Goal: Information Seeking & Learning: Find specific fact

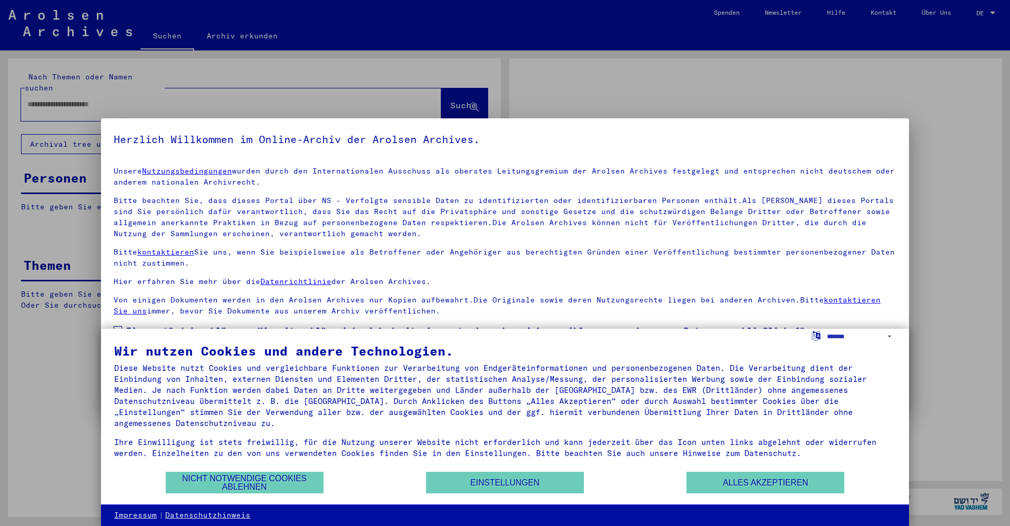
type input "******"
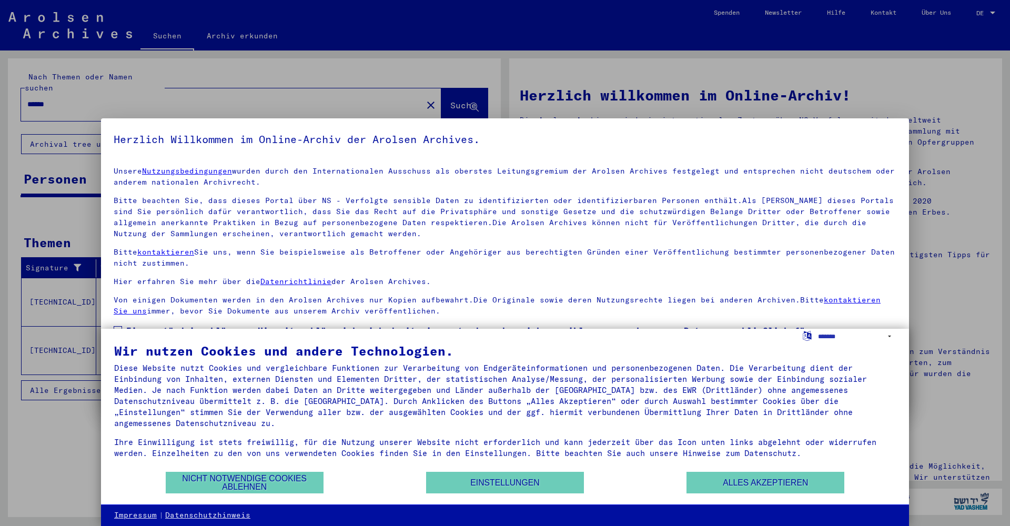
click at [993, 14] on div at bounding box center [505, 263] width 1010 height 526
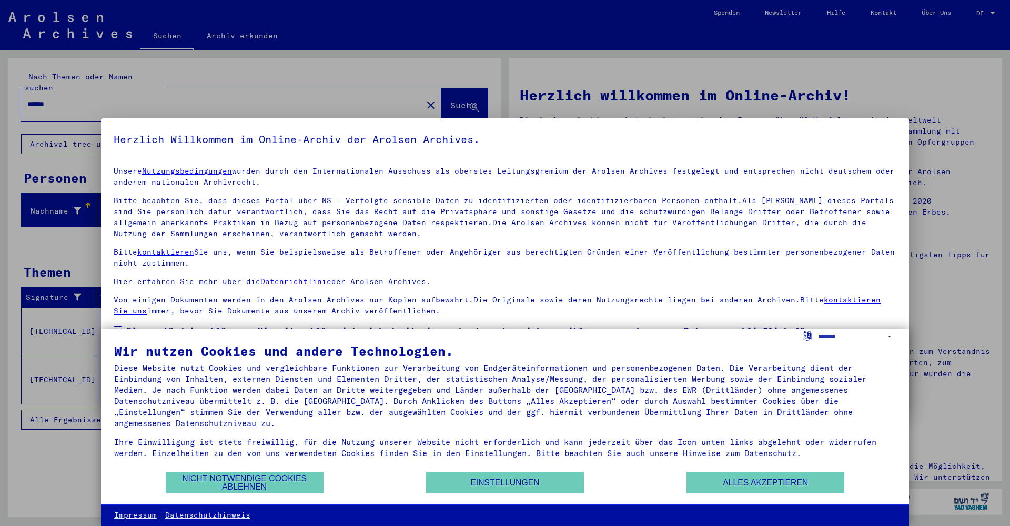
click at [993, 14] on div at bounding box center [505, 263] width 1010 height 526
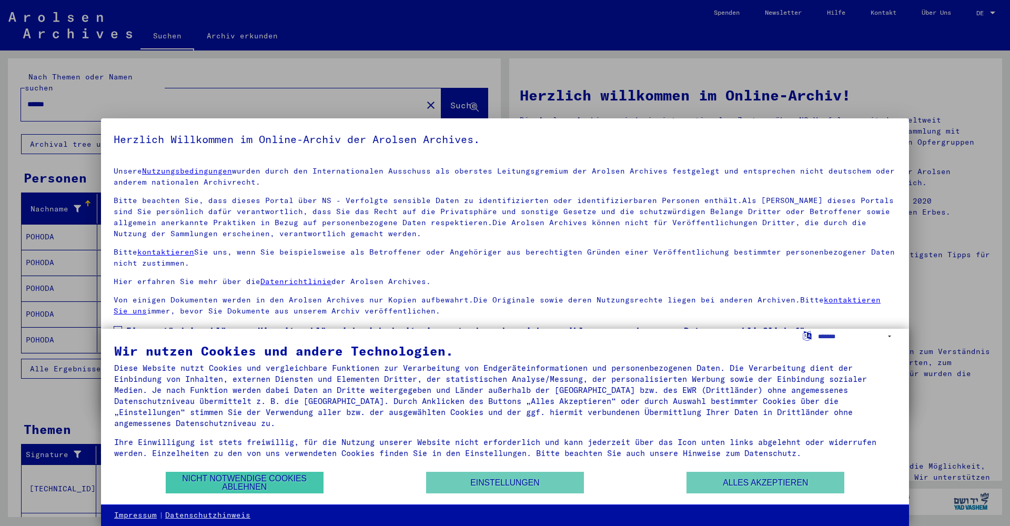
click at [232, 478] on button "Nicht notwendige Cookies ablehnen" at bounding box center [245, 483] width 158 height 22
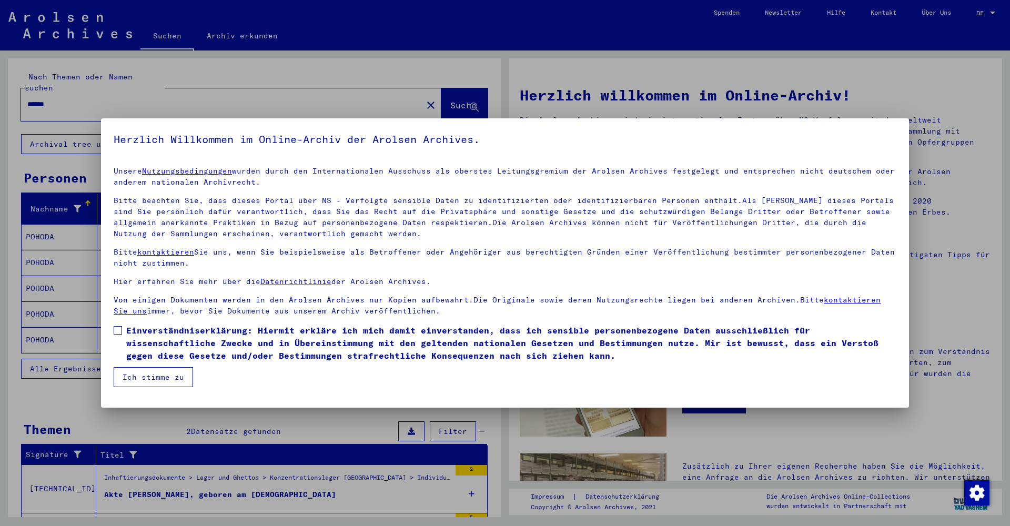
click at [115, 323] on mat-dialog-content "Unsere Nutzungsbedingungen wurden durch den Internationalen Ausschuss als obers…" at bounding box center [505, 272] width 808 height 229
click at [120, 335] on label "Einverständniserklärung: Hiermit erkläre ich mich damit einverstanden, dass ich…" at bounding box center [505, 343] width 783 height 38
click at [144, 375] on button "Ich stimme zu" at bounding box center [153, 377] width 79 height 20
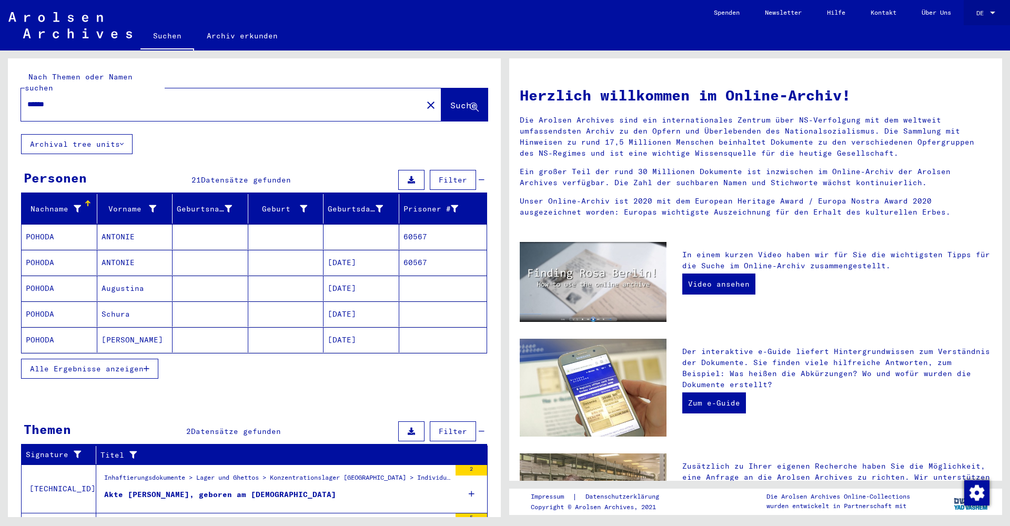
click at [993, 14] on div at bounding box center [992, 12] width 9 height 7
click at [978, 22] on span "English" at bounding box center [966, 19] width 26 height 8
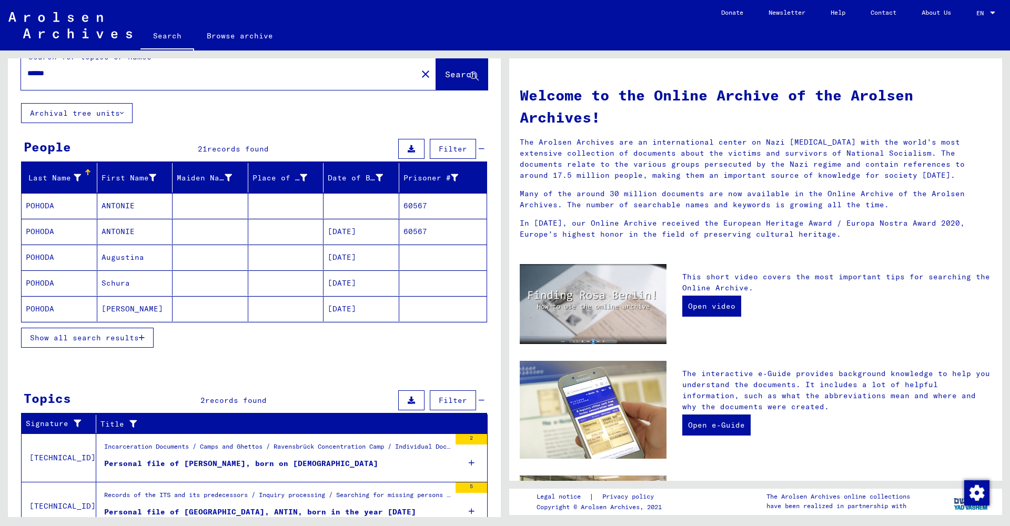
scroll to position [25, 0]
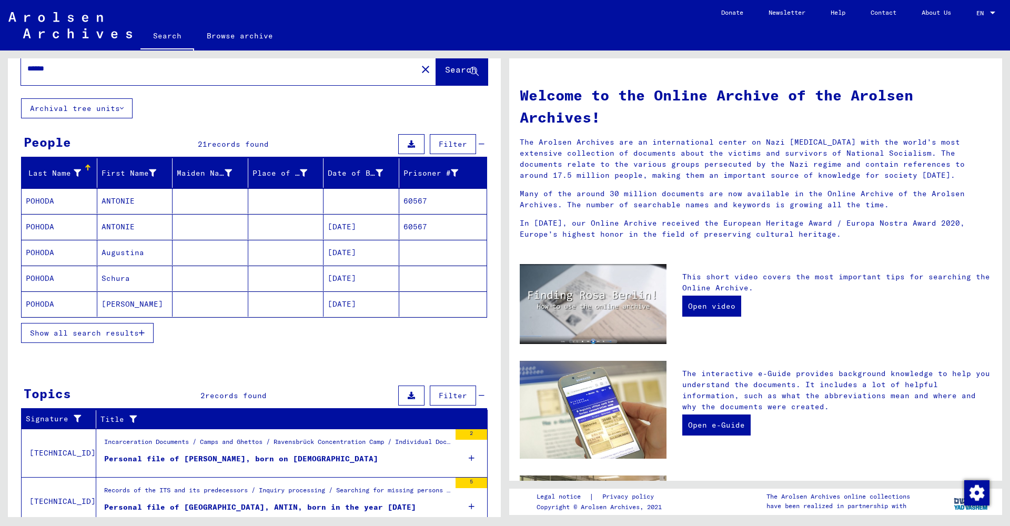
click at [75, 328] on span "Show all search results" at bounding box center [84, 332] width 109 height 9
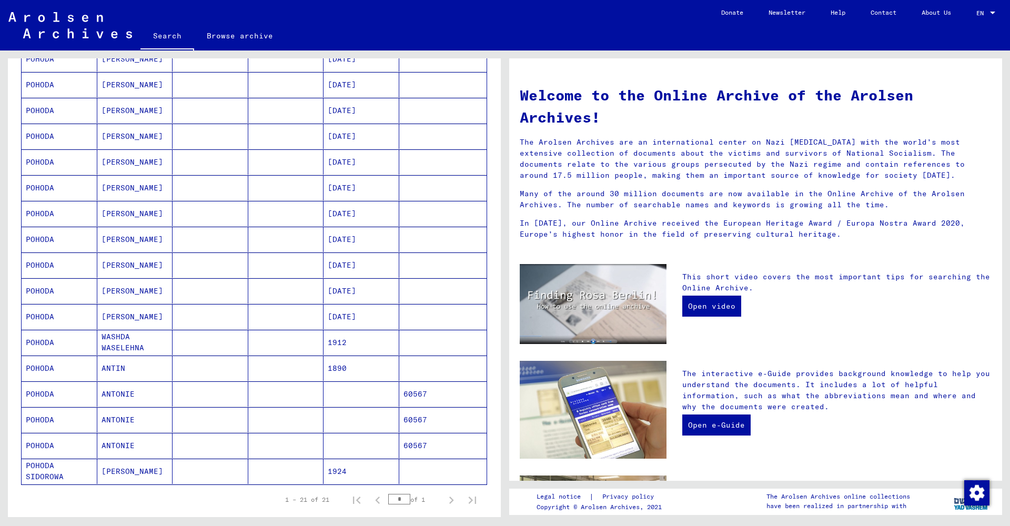
scroll to position [270, 0]
click at [115, 344] on mat-cell "WASHDA WASELEHNA" at bounding box center [135, 341] width 76 height 25
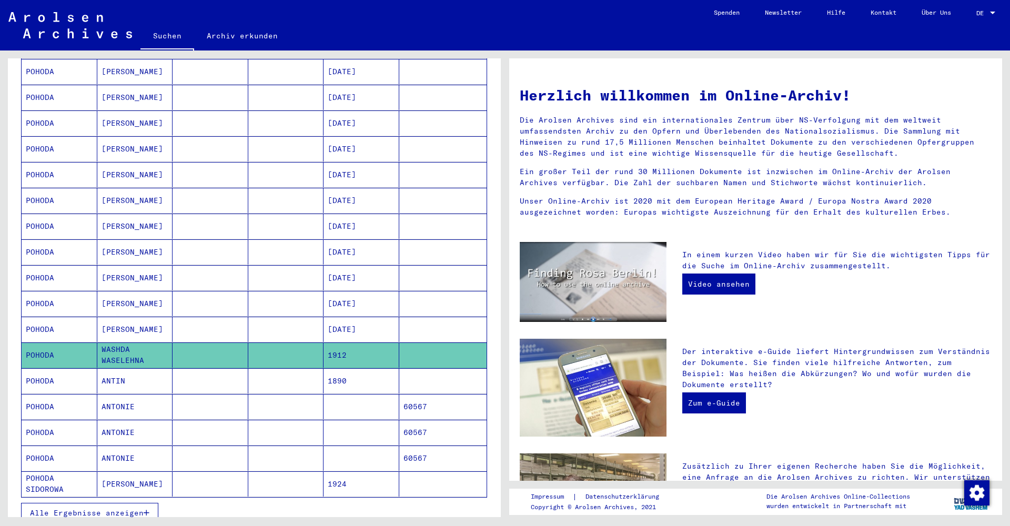
scroll to position [56, 0]
